Goal: Book appointment/travel/reservation

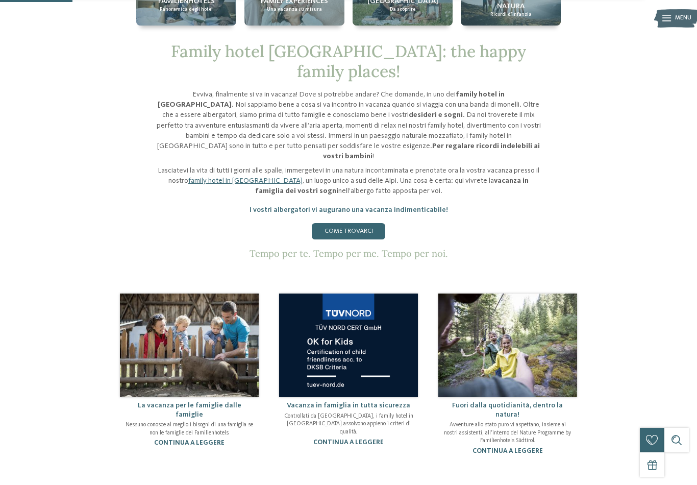
scroll to position [384, 0]
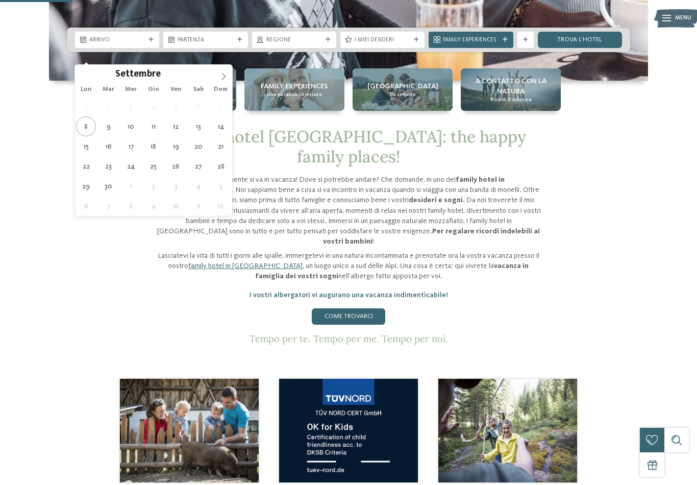
click at [220, 80] on icon at bounding box center [223, 76] width 7 height 7
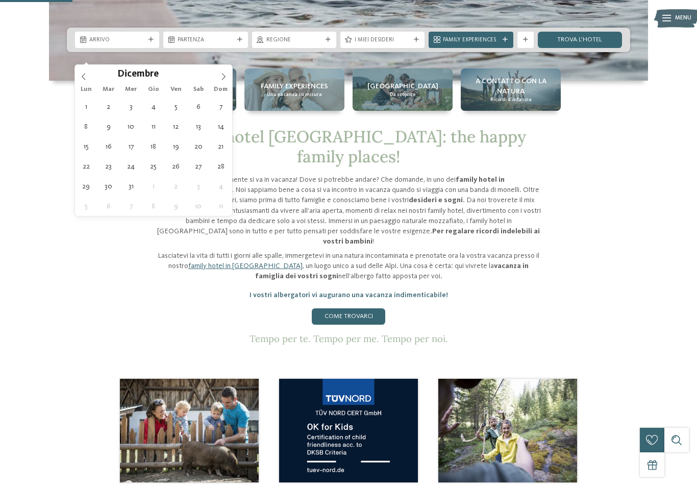
click at [224, 78] on icon at bounding box center [223, 76] width 7 height 7
type input "****"
type div "[DATE]"
type input "****"
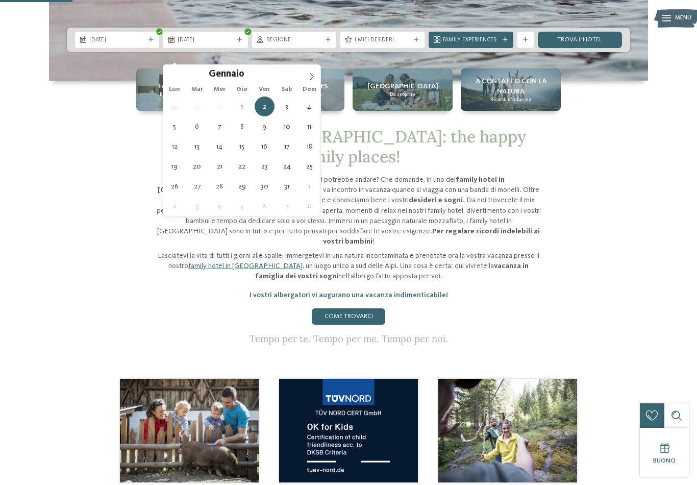
type div "[DATE]"
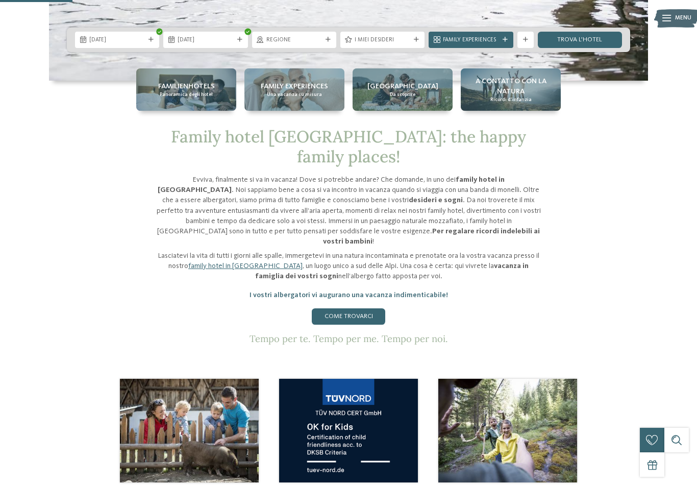
click at [328, 48] on div "Regione" at bounding box center [294, 40] width 84 height 16
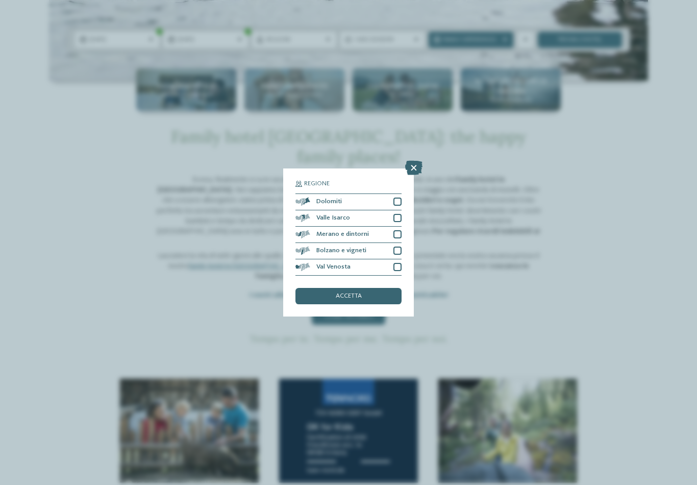
click at [400, 263] on div at bounding box center [398, 267] width 8 height 8
click at [401, 214] on div at bounding box center [398, 218] width 8 height 8
click at [401, 198] on div at bounding box center [398, 202] width 8 height 8
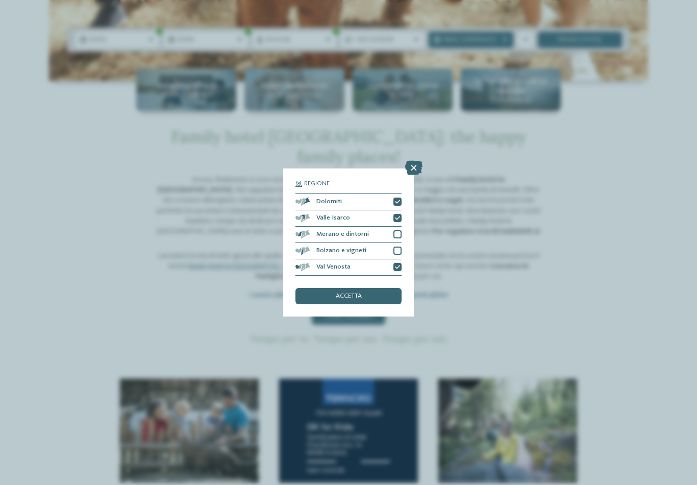
click at [373, 288] on div "accetta" at bounding box center [349, 296] width 106 height 16
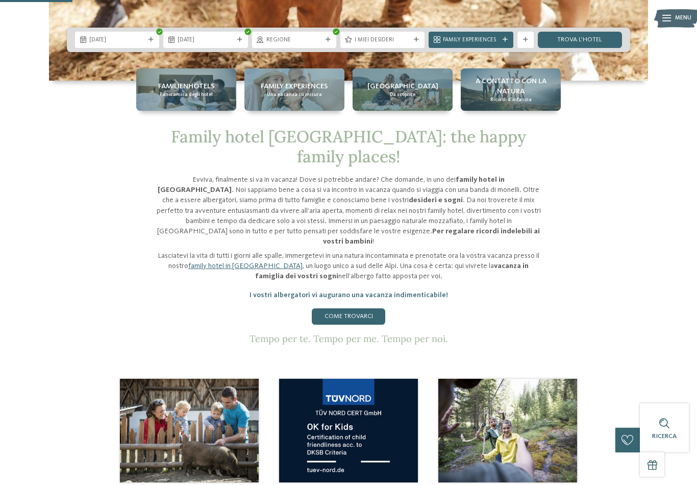
click at [404, 48] on div "I miei desideri" at bounding box center [382, 40] width 84 height 16
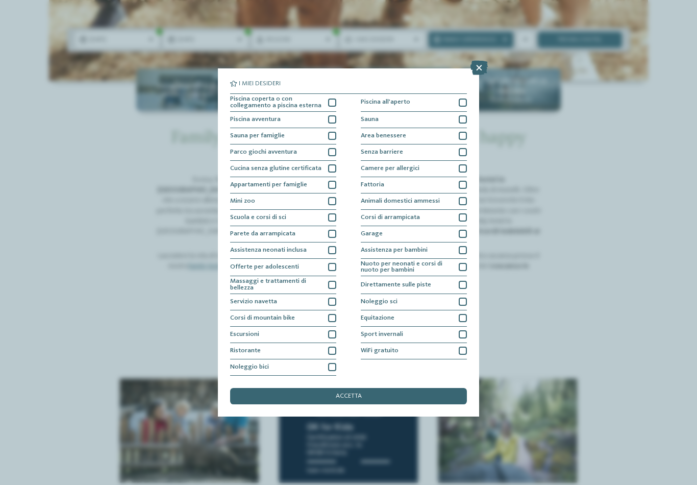
click at [480, 61] on icon at bounding box center [479, 68] width 17 height 14
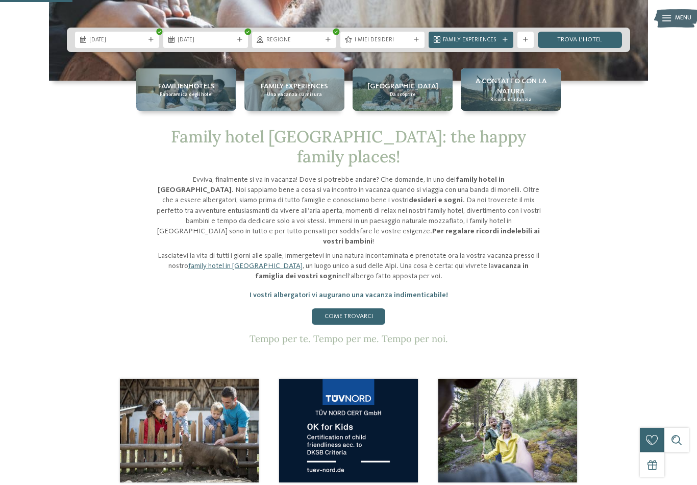
click at [507, 42] on icon at bounding box center [505, 39] width 5 height 5
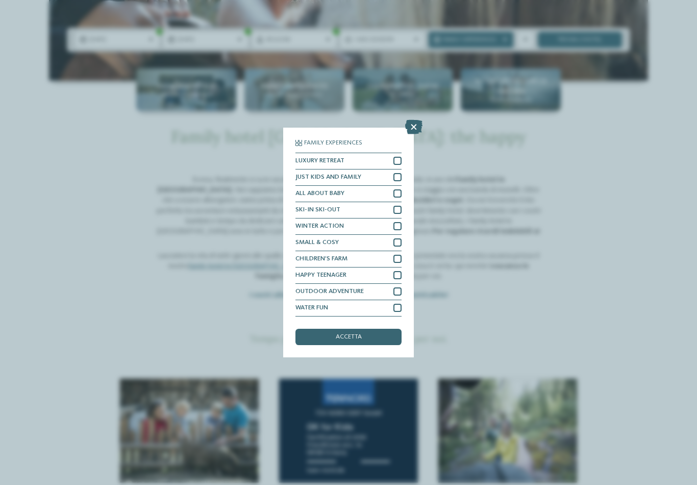
click at [460, 151] on div "Family Experiences LUXURY RETREAT JUST KIDS AND FAMILY" at bounding box center [348, 242] width 697 height 485
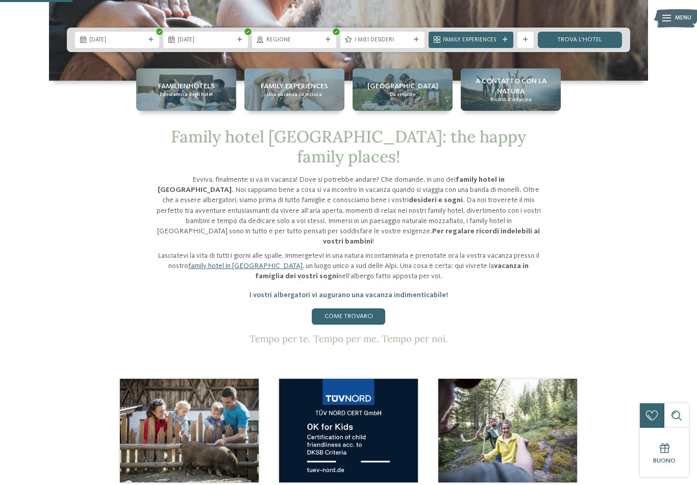
click at [597, 48] on link "trova l’hotel" at bounding box center [580, 40] width 84 height 16
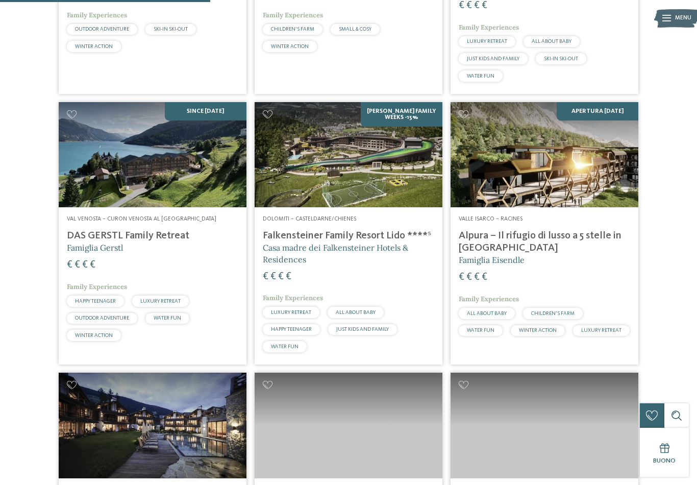
scroll to position [483, 0]
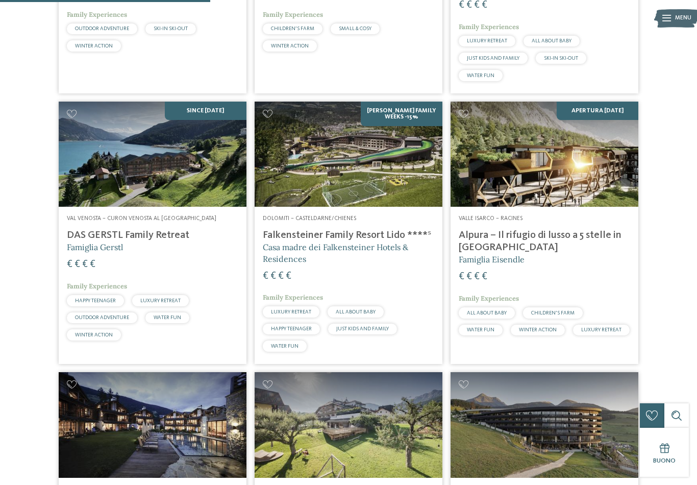
click at [296, 231] on h4 "Falkensteiner Family Resort Lido ****ˢ" at bounding box center [348, 235] width 171 height 12
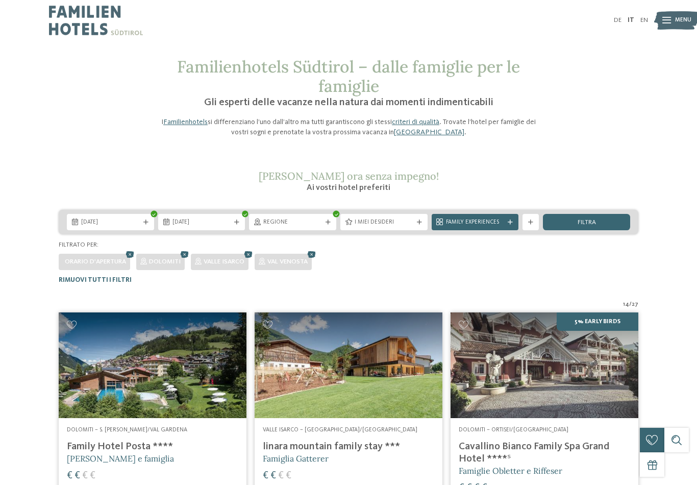
click at [585, 220] on span "filtra" at bounding box center [587, 222] width 18 height 7
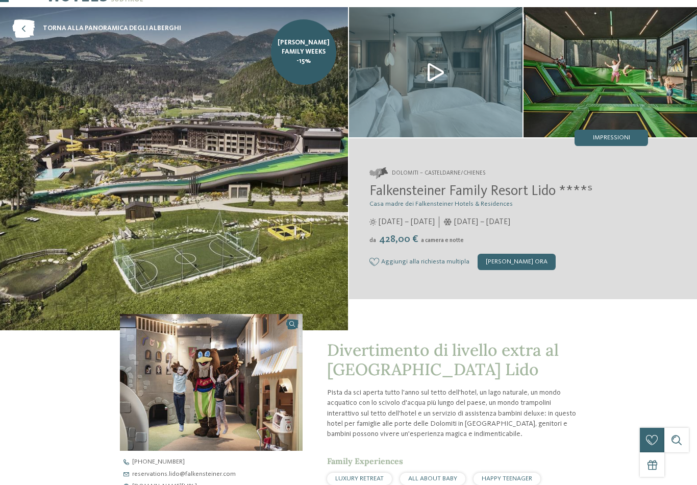
click at [544, 261] on div "[PERSON_NAME] ora" at bounding box center [517, 262] width 78 height 16
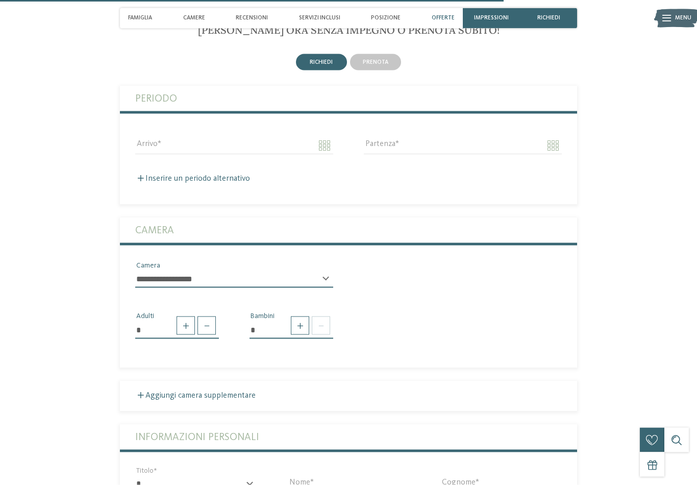
scroll to position [2024, 0]
